Goal: Task Accomplishment & Management: Use online tool/utility

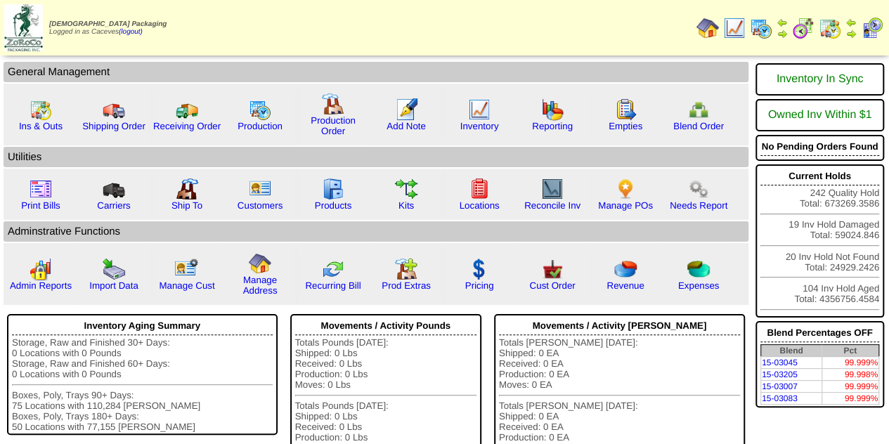
click at [765, 29] on img at bounding box center [761, 28] width 22 height 22
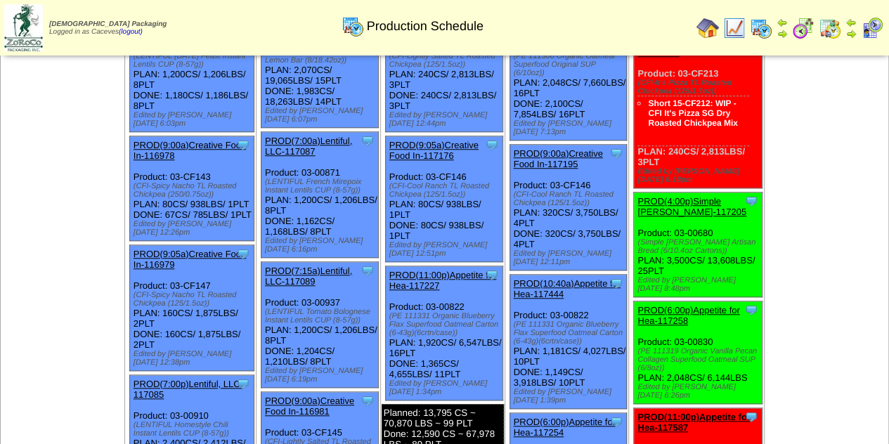
scroll to position [521, 0]
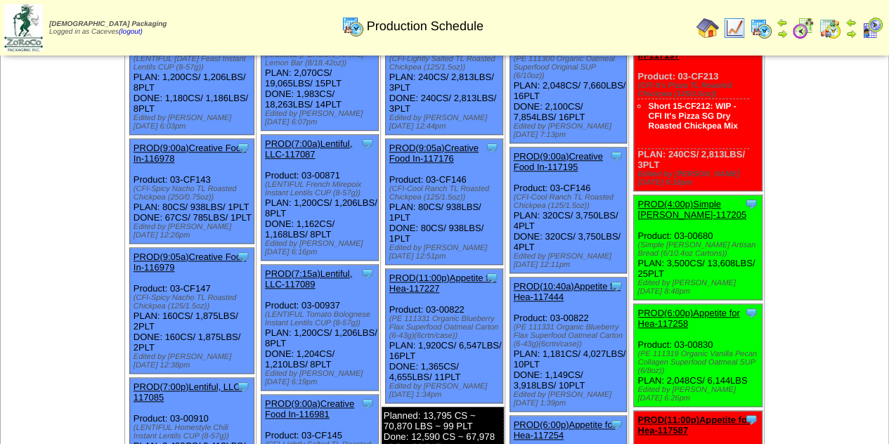
drag, startPoint x: 698, startPoint y: 223, endPoint x: 635, endPoint y: 214, distance: 63.9
click at [637, 241] on div "(Simple Mills Artisan Bread (6/10.4oz Cartons))" at bounding box center [699, 249] width 124 height 17
copy div "(Simple Mills Artisan Bread (6/10.4oz Cartons)"
click at [888, 167] on td "Oct 04 [+] Print Export Clone Item PROD(1:00p)Appetite for Hea-117596 Appetite …" at bounding box center [826, 208] width 124 height 1270
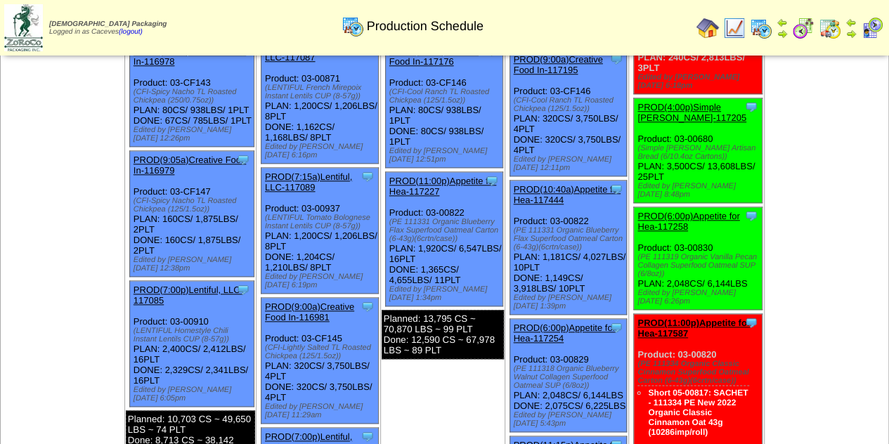
scroll to position [615, 0]
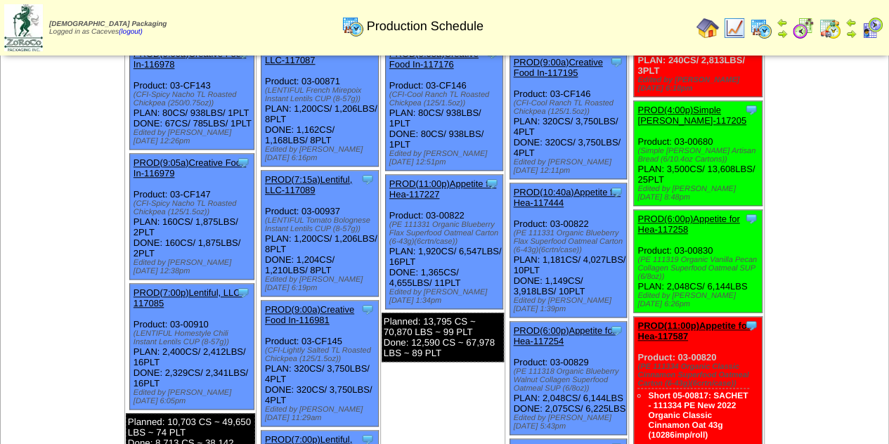
drag, startPoint x: 660, startPoint y: 242, endPoint x: 637, endPoint y: 225, distance: 29.2
click at [637, 256] on div "(PE 111319 Organic Vanilla Pecan Collagen Superfood Oatmeal SUP (6/8oz))" at bounding box center [699, 268] width 124 height 25
copy div "(PE 111319 Organic Vanilla Pecan Collagen Superfood Oatmeal SUP (6/8oz)"
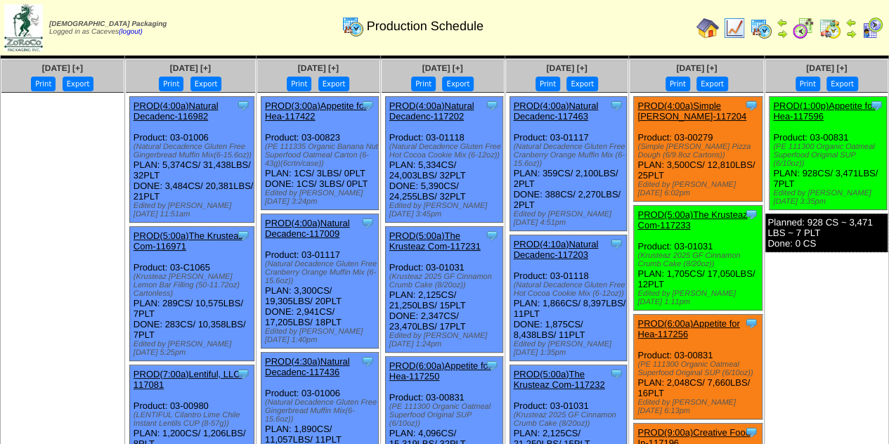
scroll to position [13, 0]
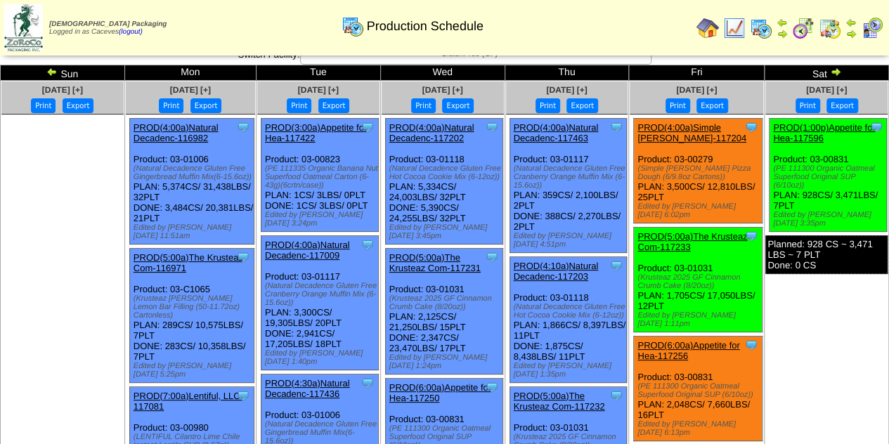
drag, startPoint x: 799, startPoint y: 186, endPoint x: 770, endPoint y: 164, distance: 36.7
click at [770, 164] on div "Clone Item PROD(1:00p)Appetite for Hea-117596 Appetite for Healthy Living Sched…" at bounding box center [827, 175] width 117 height 113
copy div "(PE 111300 Organic Oatmeal Superfood Original SUP (6/10oz)"
